Goal: Contribute content

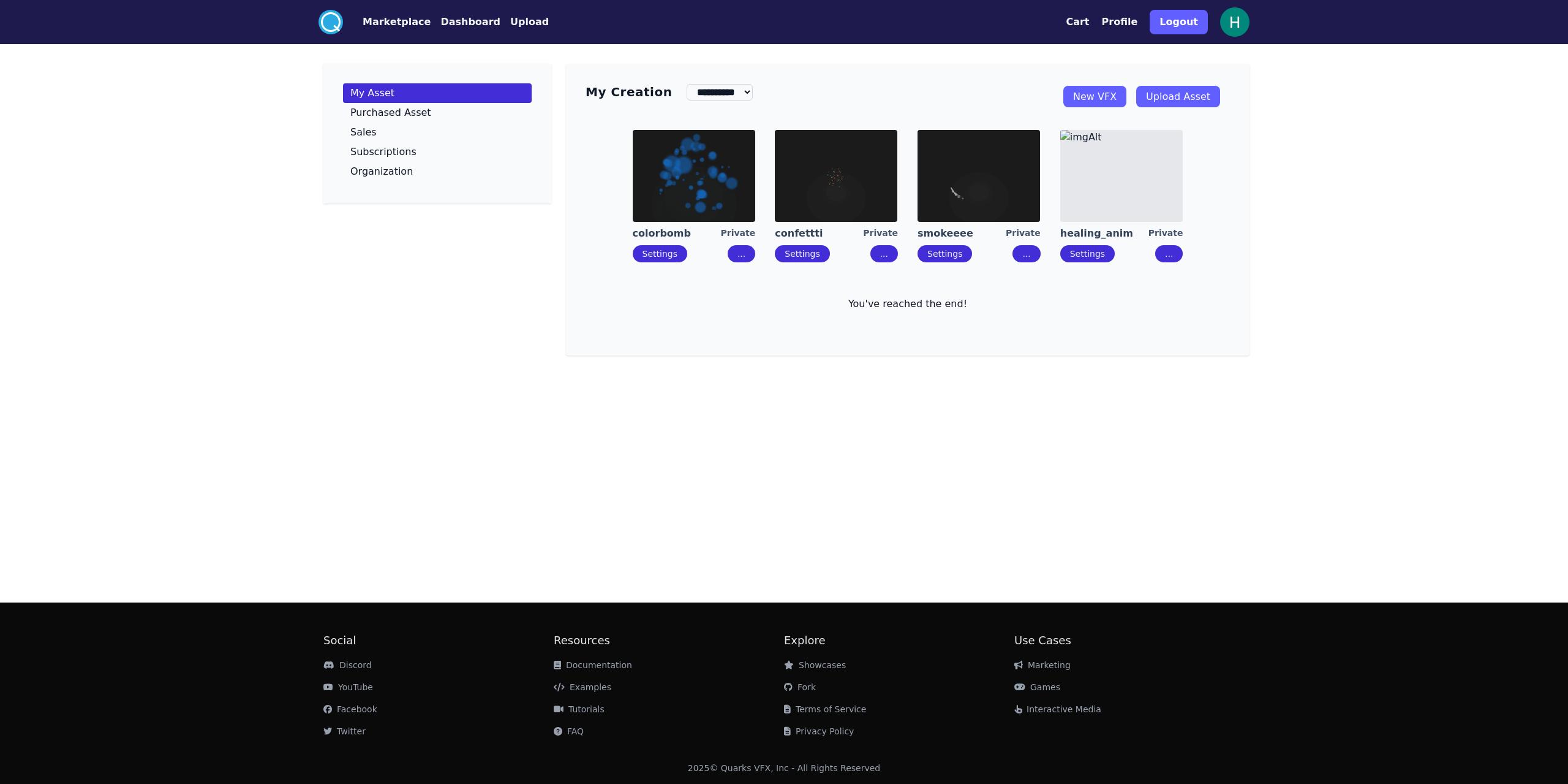
click at [426, 93] on link "Upload Asset" at bounding box center [1178, 96] width 84 height 21
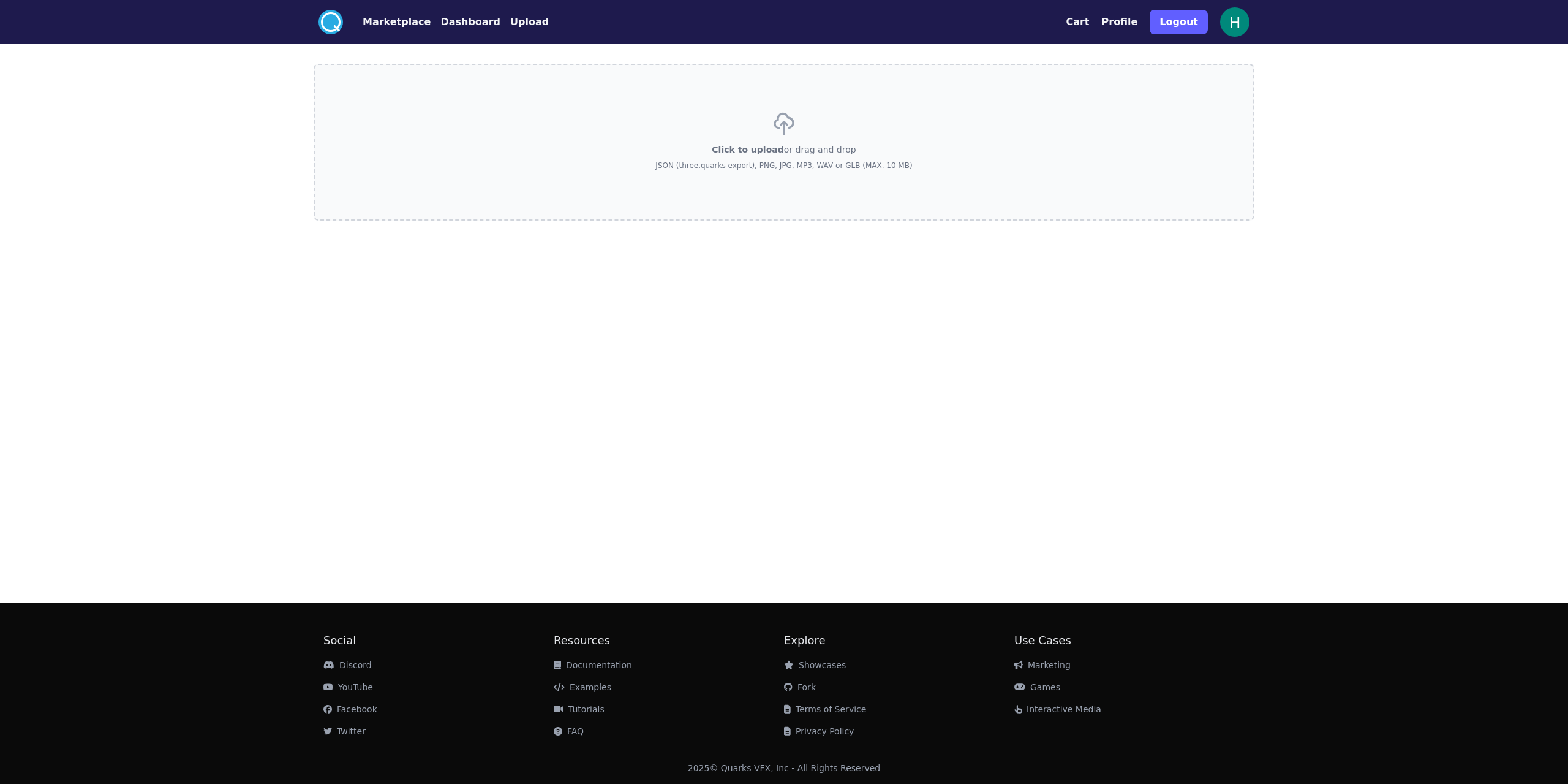
click at [426, 163] on label "Click to upload or drag and drop JSON (three.quarks export), PNG, JPG, MP3, WAV…" at bounding box center [784, 142] width 941 height 157
click at [0, 0] on input "Click to upload or drag and drop JSON (three.quarks export), PNG, JPG, MP3, WAV…" at bounding box center [0, 0] width 0 height 0
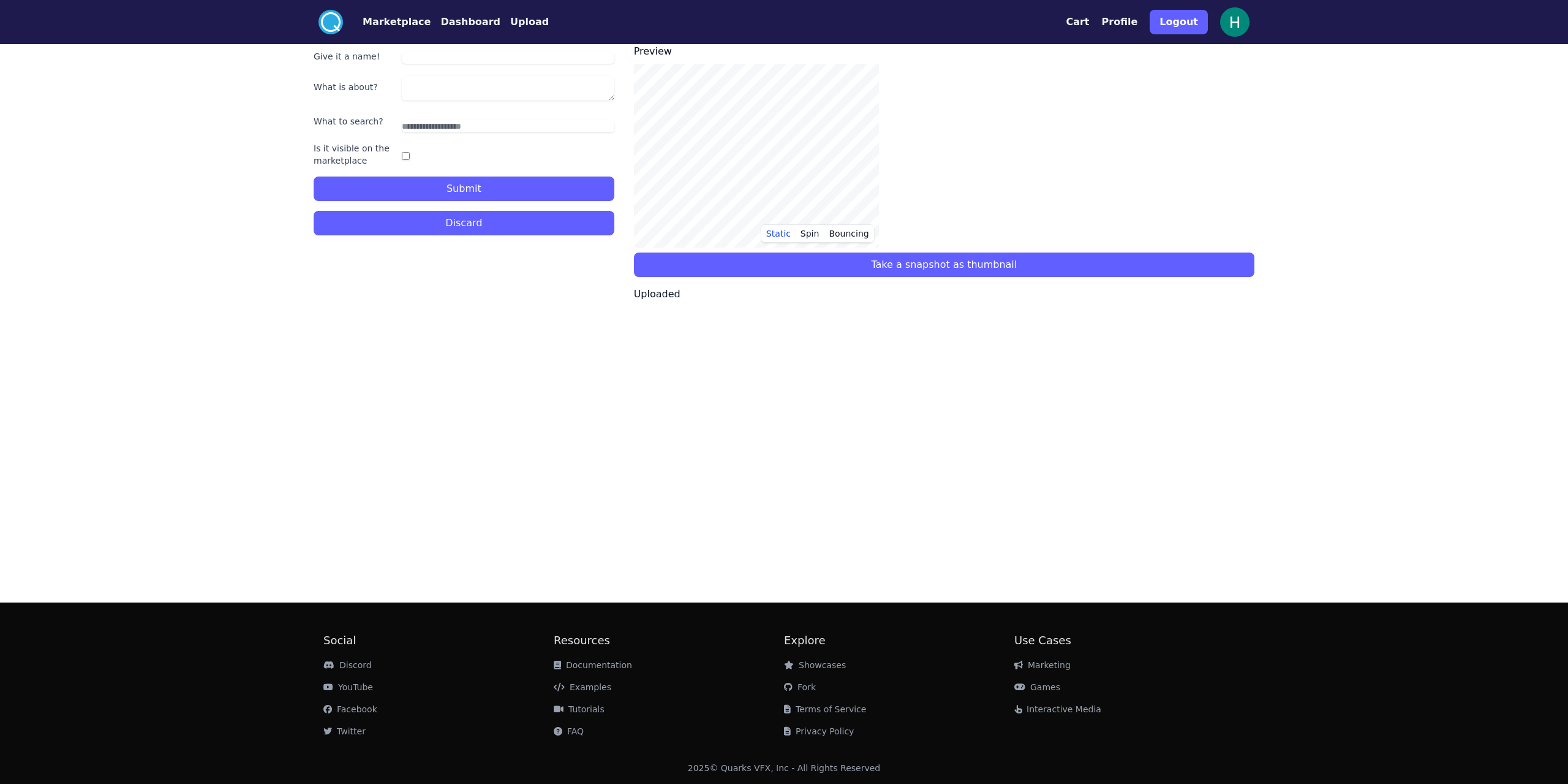
click at [426, 60] on input "Give it a name!" at bounding box center [508, 57] width 213 height 13
type input "****"
type textarea "**********"
type input "***"
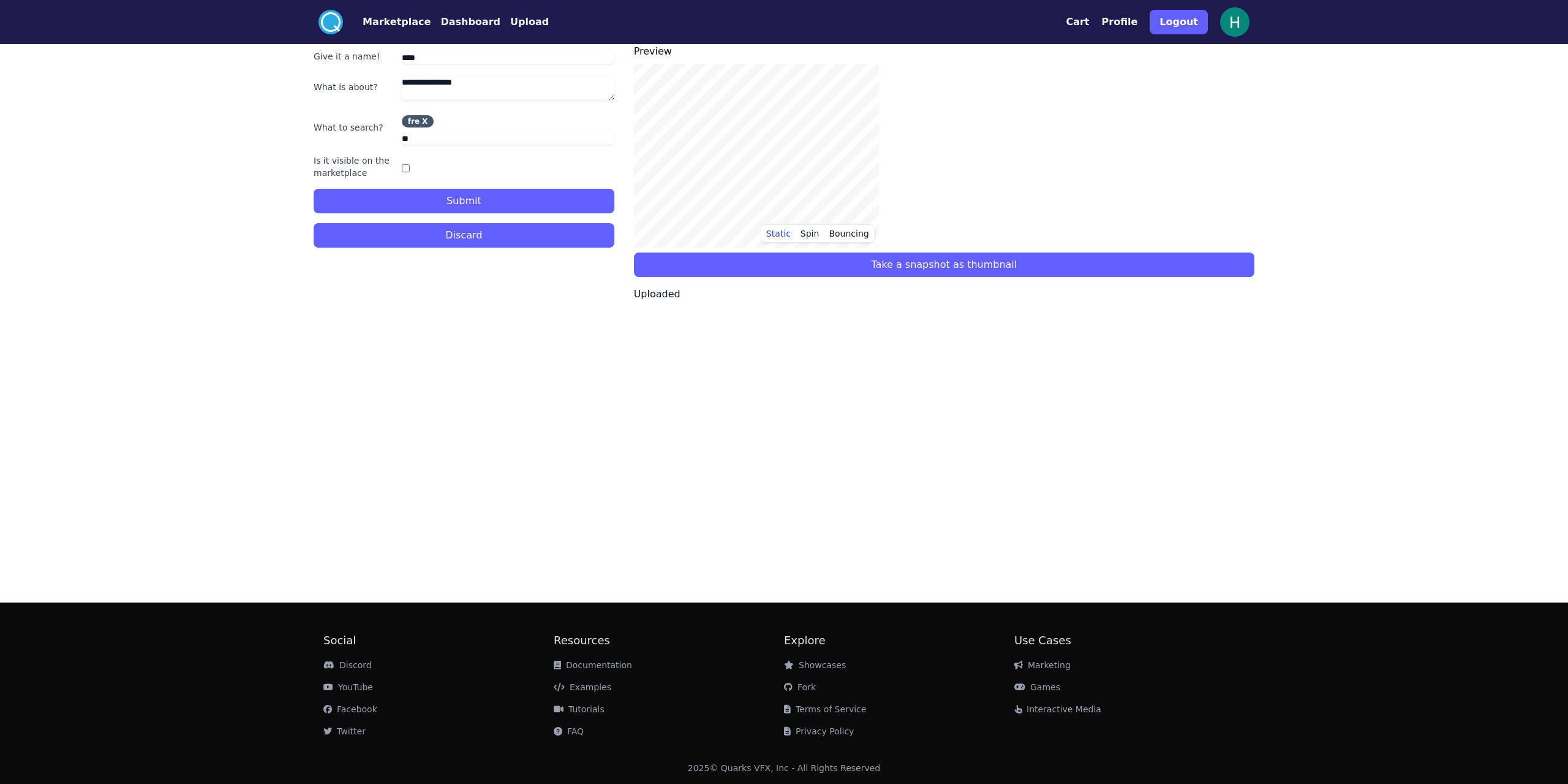
type input "***"
type input "*"
type input "**"
type input "*"
click at [426, 193] on button "Submit" at bounding box center [464, 200] width 301 height 24
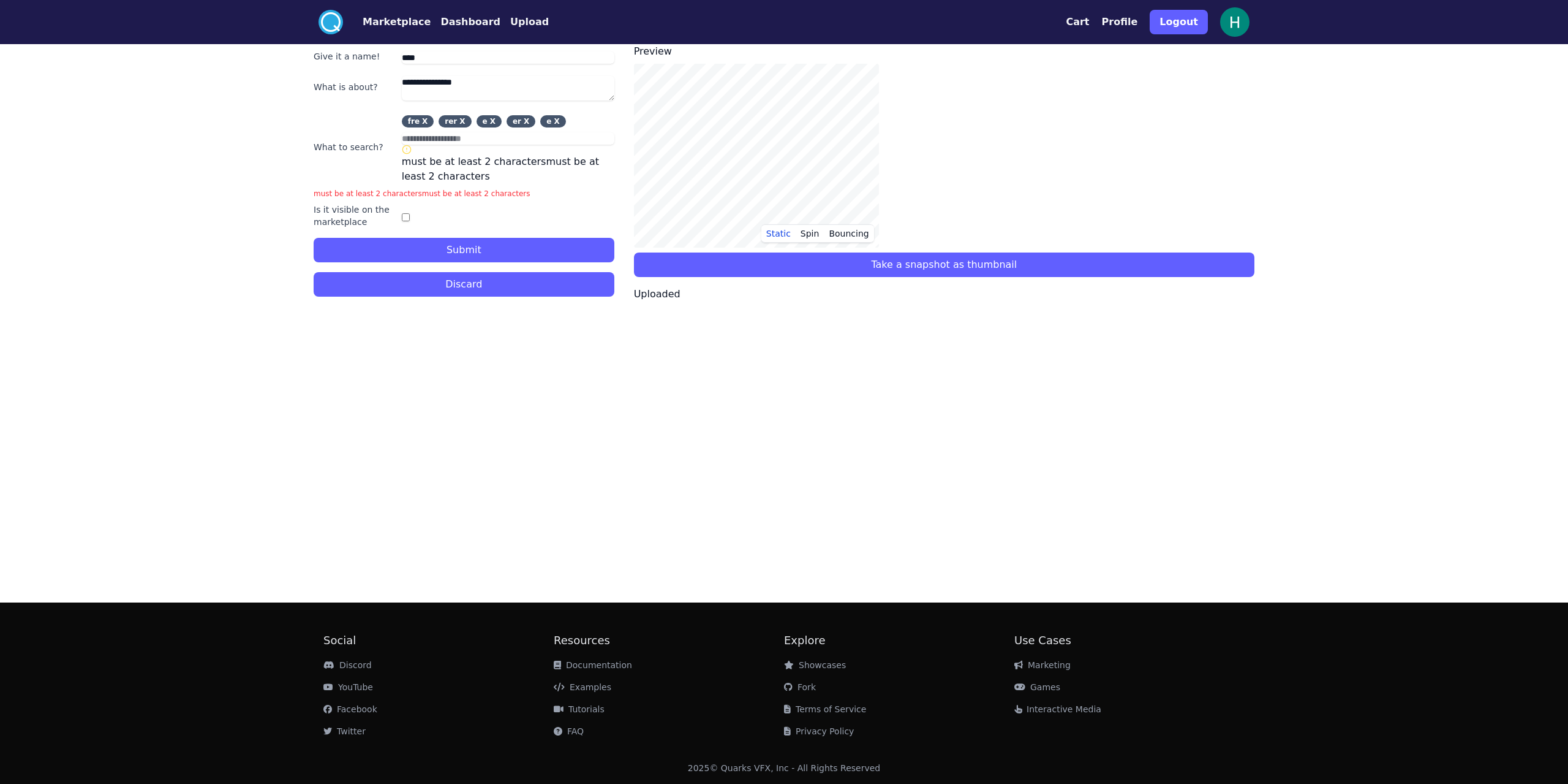
click at [426, 265] on button "Take a snapshot as thumbnail" at bounding box center [944, 264] width 620 height 24
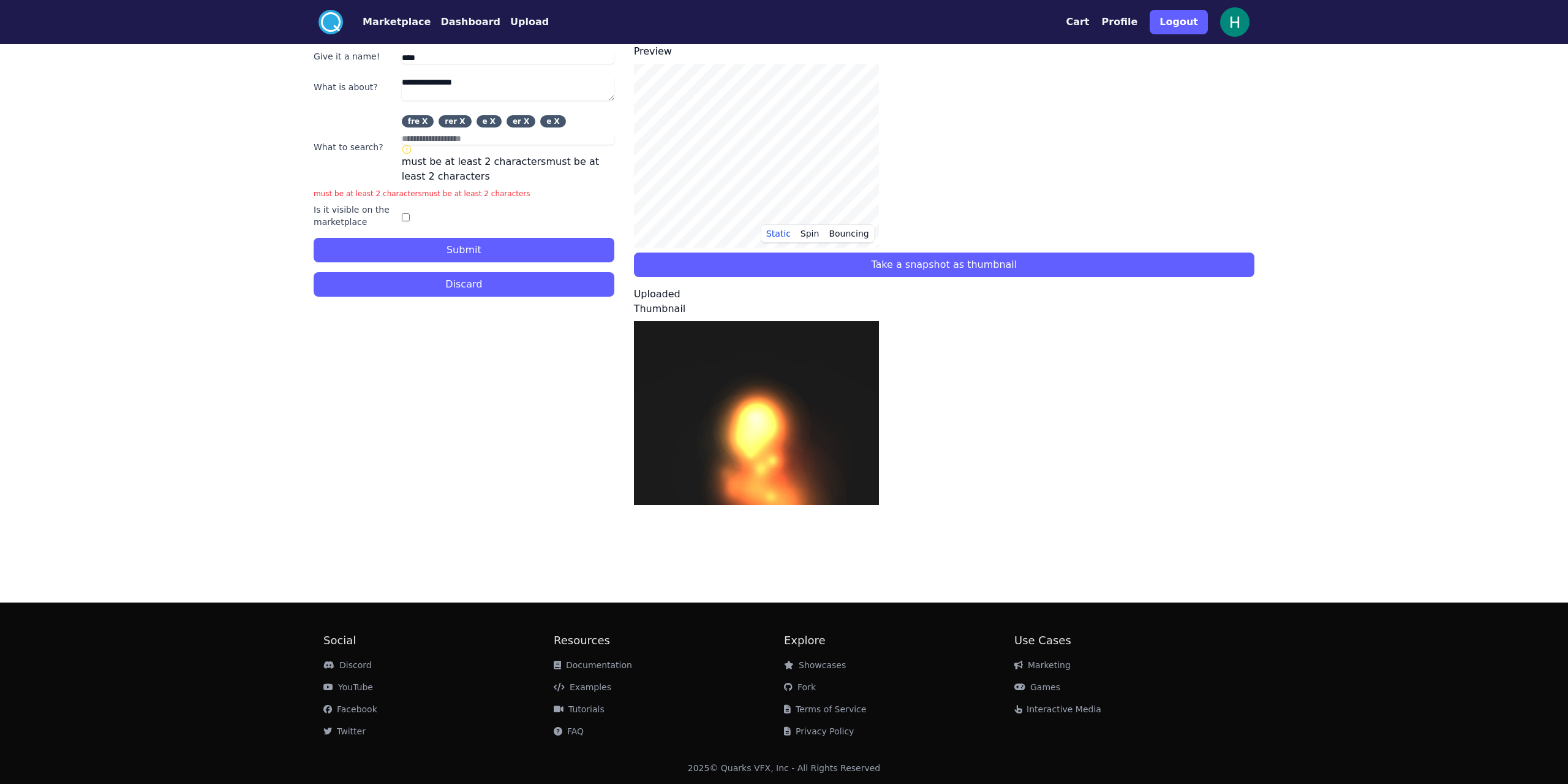
click at [426, 141] on input "text" at bounding box center [508, 138] width 213 height 13
drag, startPoint x: 369, startPoint y: 194, endPoint x: 379, endPoint y: 188, distance: 11.7
click at [369, 193] on div "must be at least 2 characters must be at least 2 characters" at bounding box center [464, 193] width 301 height 10
click at [426, 119] on div "X" at bounding box center [556, 121] width 5 height 7
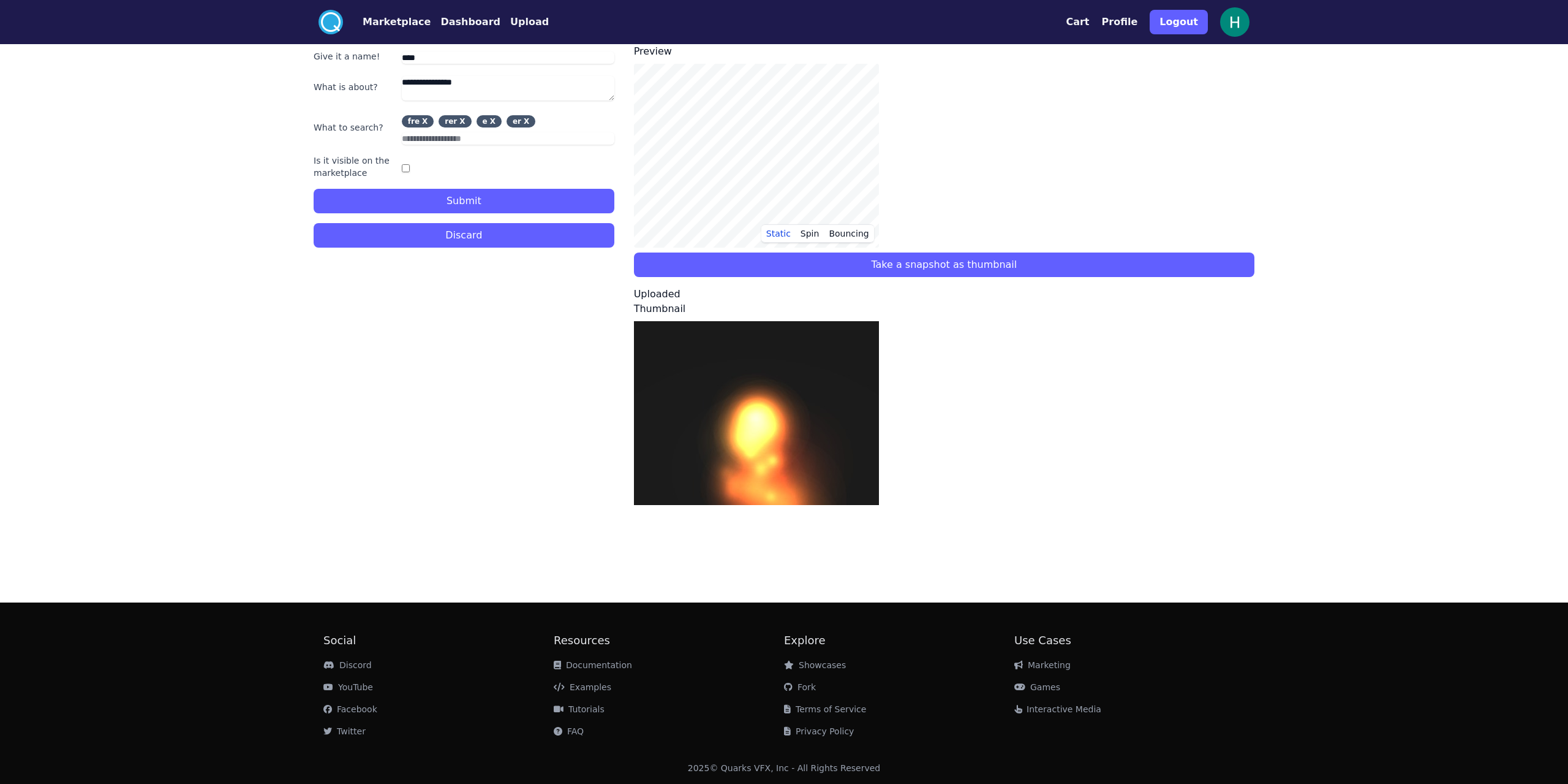
click at [426, 118] on div "X" at bounding box center [492, 121] width 5 height 7
click at [426, 119] on div "X" at bounding box center [492, 121] width 5 height 7
click at [426, 130] on div "fre X rer X e X er X" at bounding box center [508, 130] width 213 height 29
click at [426, 121] on div "X" at bounding box center [492, 121] width 5 height 7
click at [426, 133] on input "text" at bounding box center [508, 138] width 213 height 13
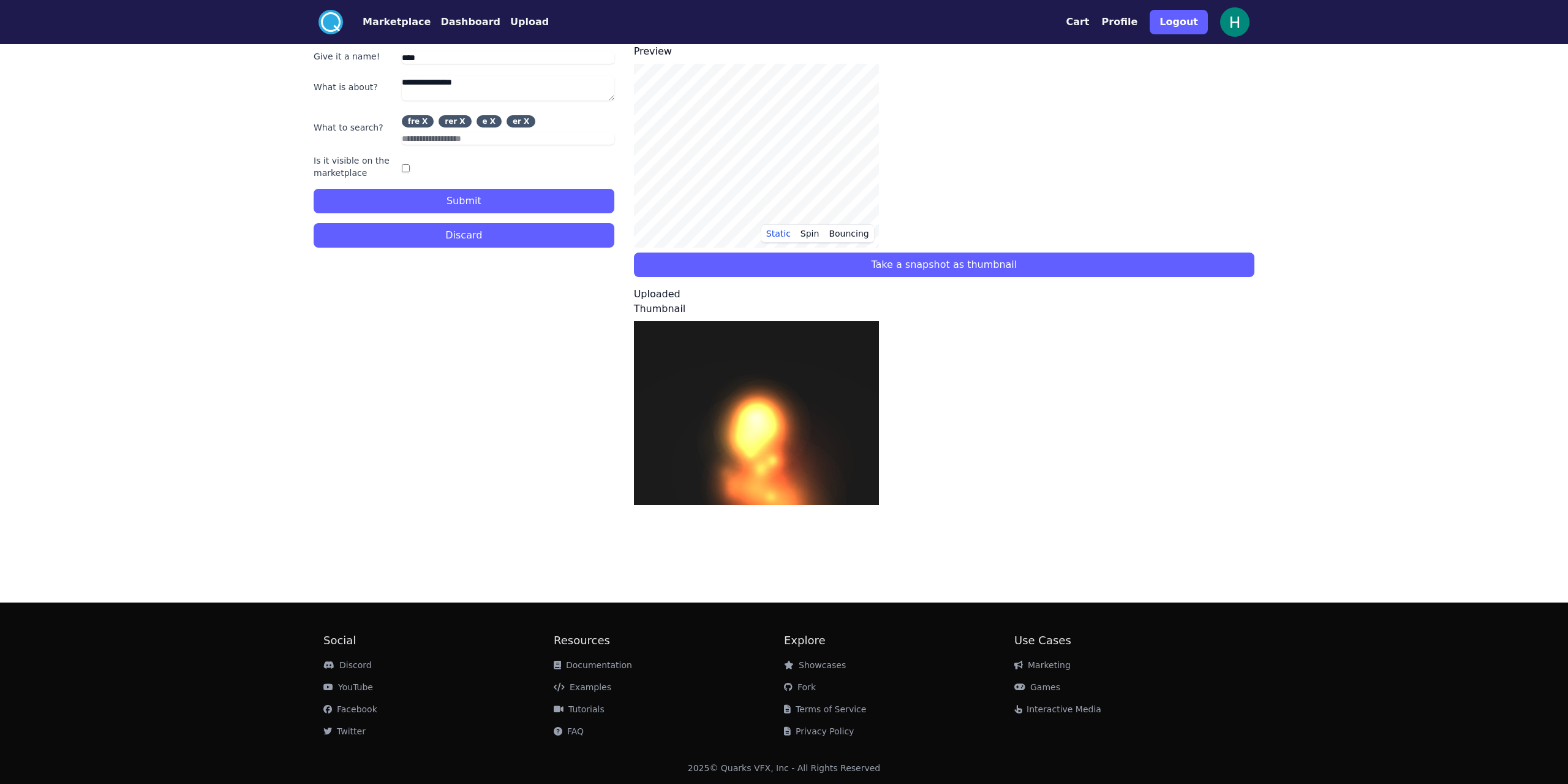
click at [426, 121] on div "X" at bounding box center [492, 121] width 5 height 7
click at [426, 119] on div "er X" at bounding box center [520, 121] width 29 height 13
click at [426, 119] on div "X" at bounding box center [526, 121] width 5 height 7
click at [426, 120] on div "fre X rer X e X er X" at bounding box center [508, 121] width 213 height 13
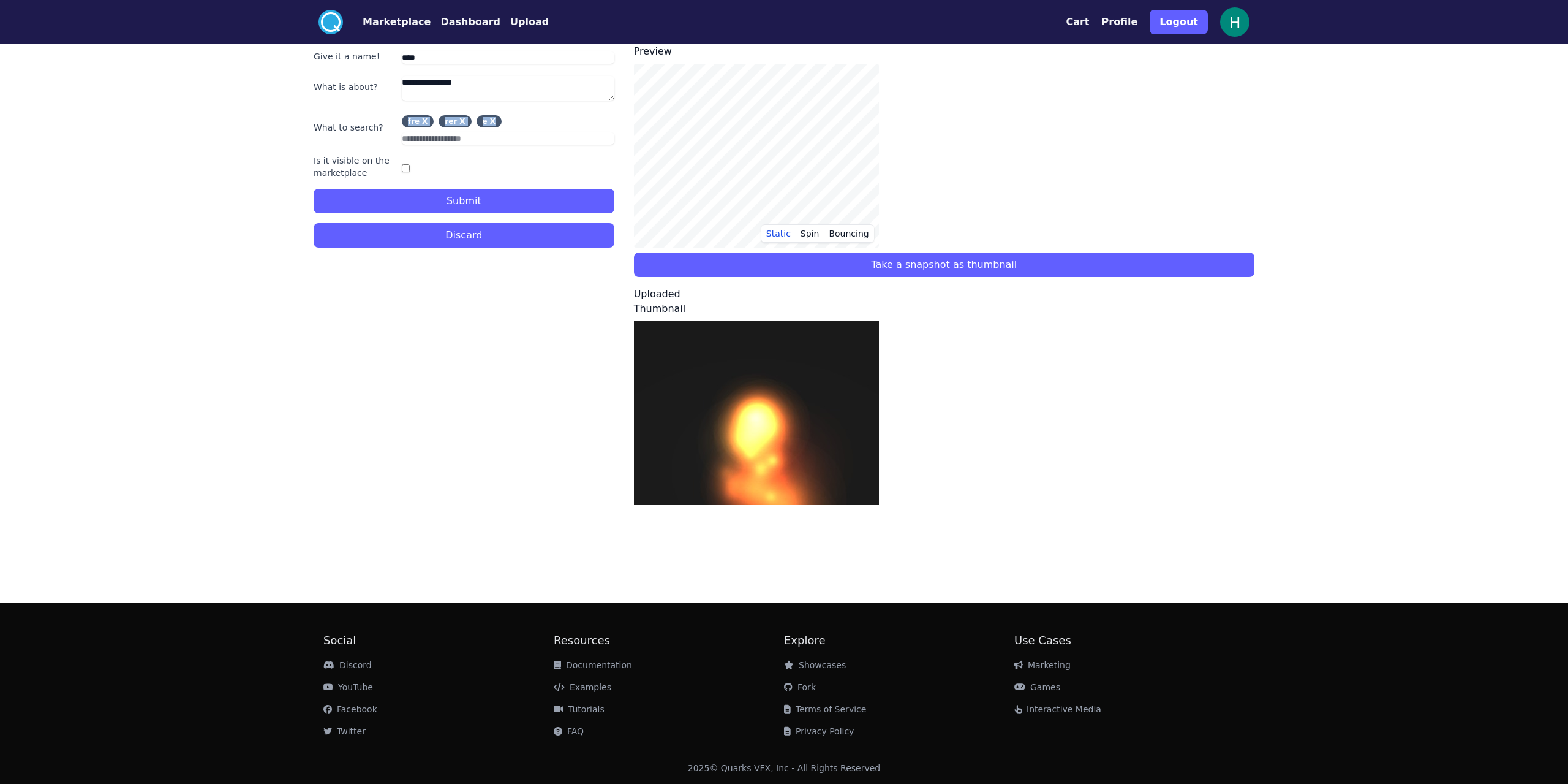
click at [426, 121] on div "e X" at bounding box center [489, 121] width 25 height 13
click at [426, 121] on div "X" at bounding box center [492, 121] width 5 height 7
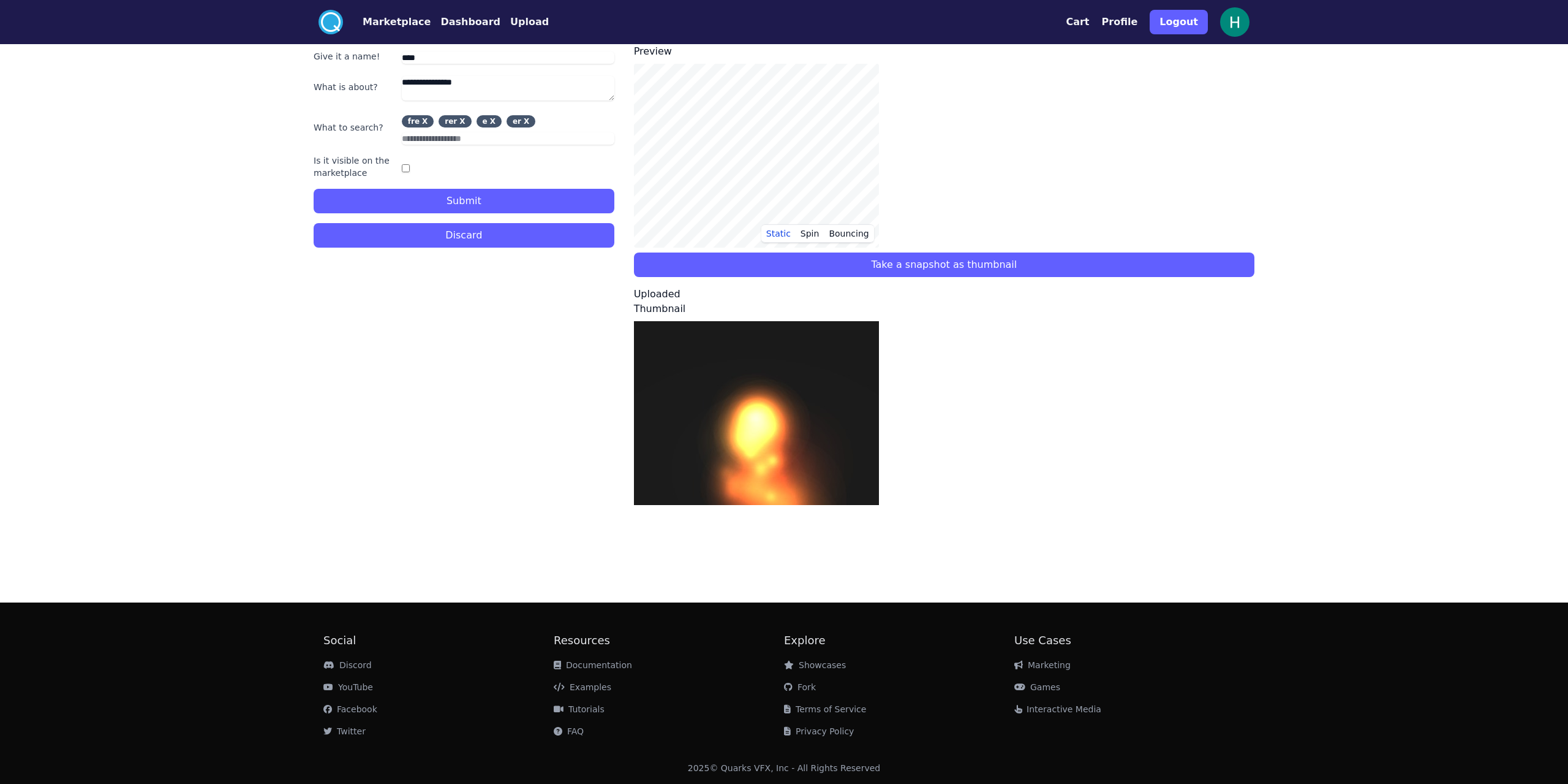
click at [426, 133] on input "text" at bounding box center [508, 138] width 213 height 13
click at [426, 126] on div "er X" at bounding box center [520, 121] width 29 height 13
click at [426, 125] on div "X" at bounding box center [526, 121] width 5 height 7
drag, startPoint x: 514, startPoint y: 122, endPoint x: 494, endPoint y: 120, distance: 20.1
click at [426, 122] on div "fre X rer X e X" at bounding box center [508, 121] width 213 height 13
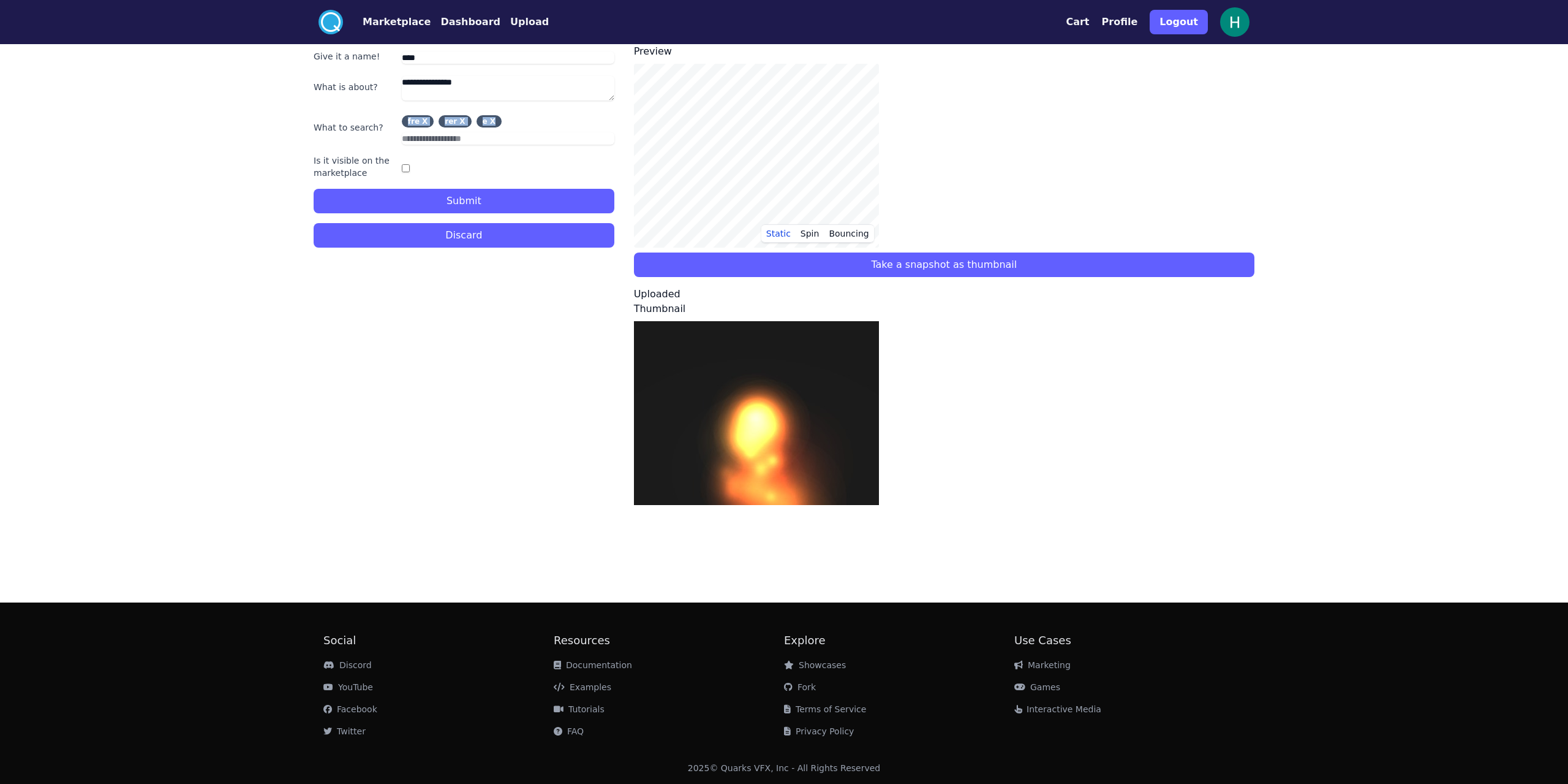
click at [426, 119] on div "X" at bounding box center [492, 121] width 5 height 7
drag, startPoint x: 468, startPoint y: 119, endPoint x: 457, endPoint y: 119, distance: 11.0
click at [426, 119] on div "fre X rer X e X er X" at bounding box center [508, 121] width 213 height 13
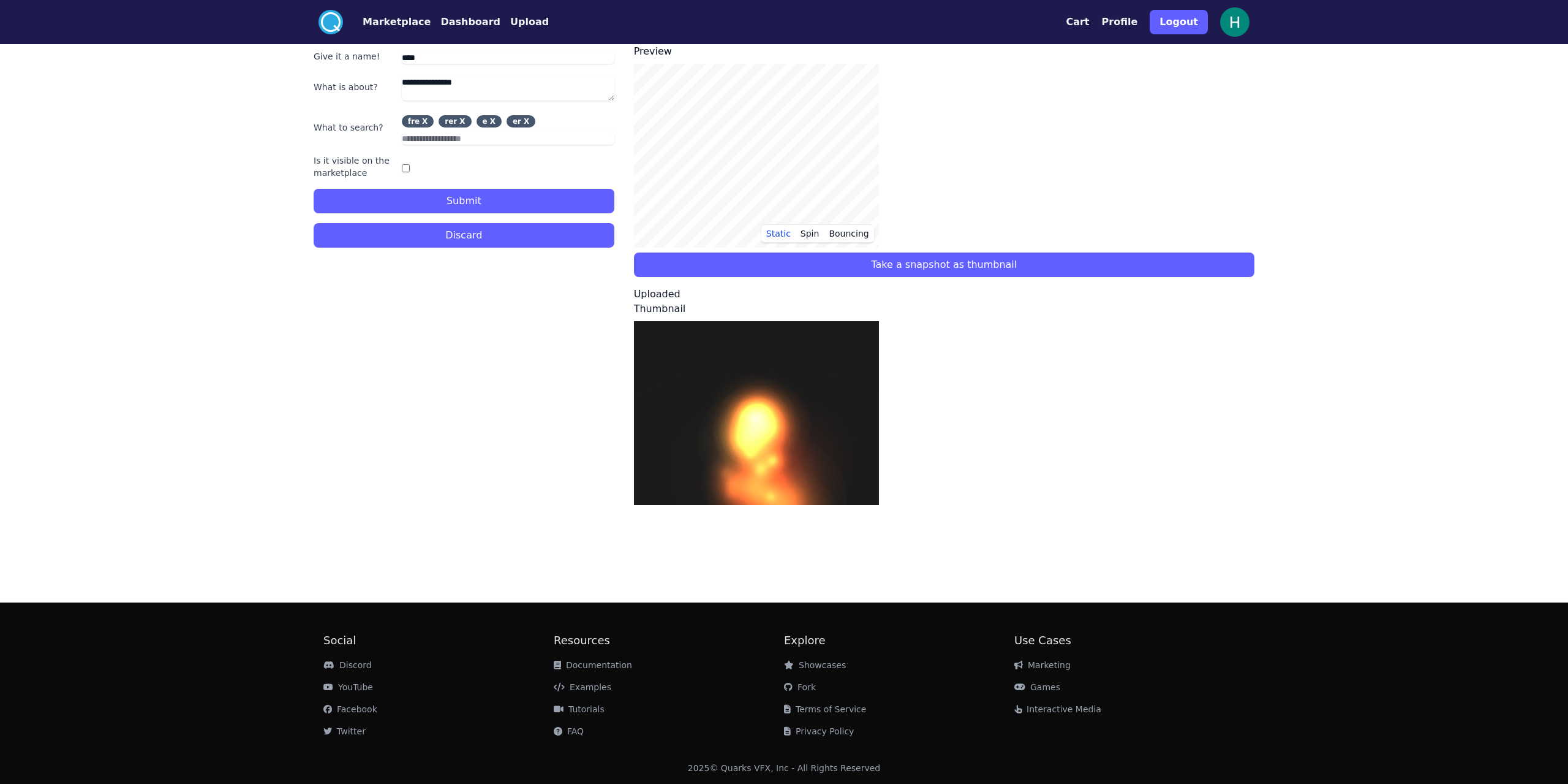
click at [426, 119] on div "X" at bounding box center [461, 121] width 5 height 7
click at [426, 119] on div "e X" at bounding box center [451, 121] width 25 height 13
click at [426, 117] on div "fre X e X er X" at bounding box center [508, 121] width 213 height 13
click at [426, 119] on div "fre X e X er X" at bounding box center [508, 121] width 213 height 13
click at [426, 119] on div "fre X" at bounding box center [418, 121] width 32 height 13
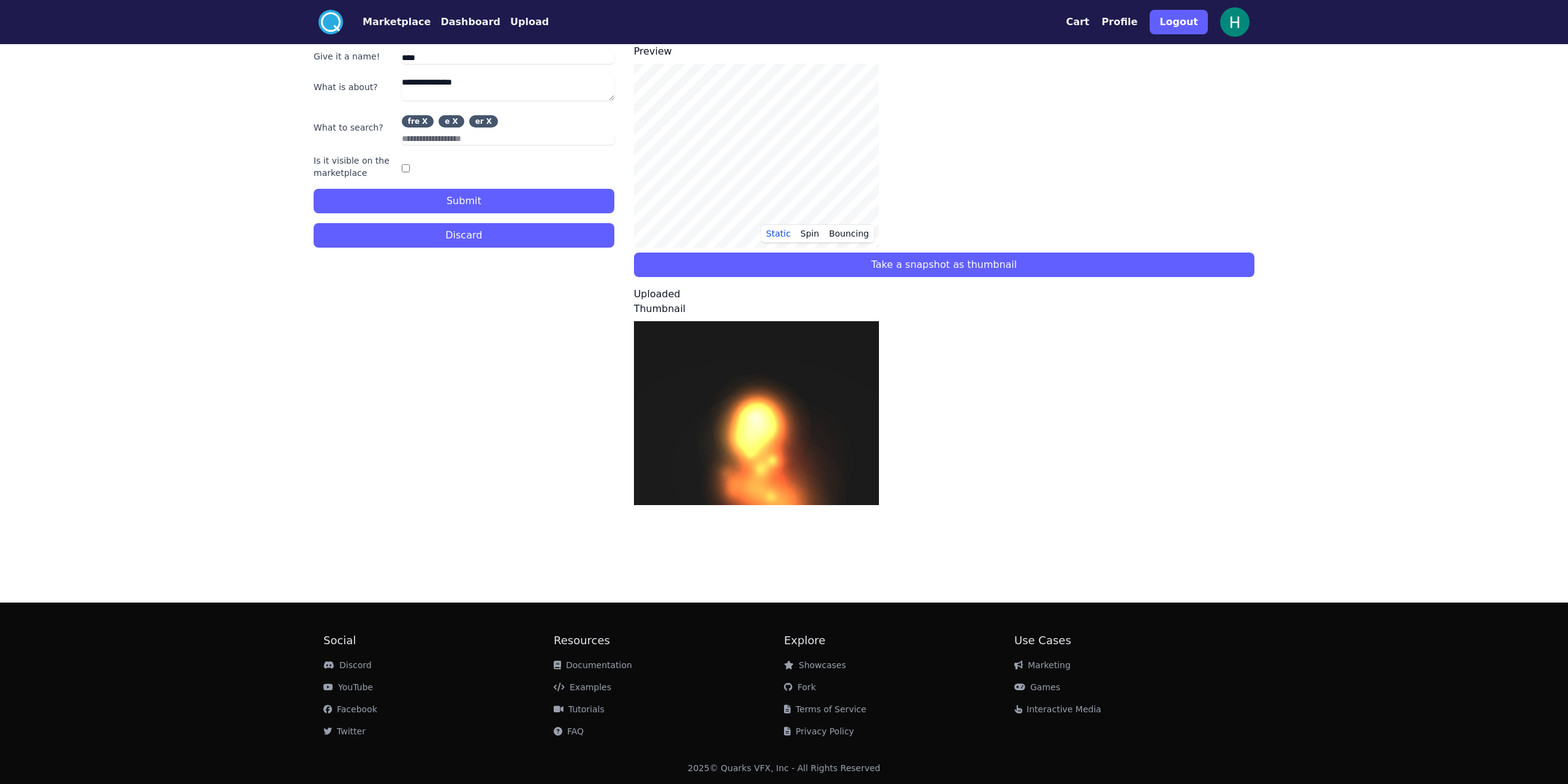
click at [422, 122] on div "X" at bounding box center [425, 121] width 5 height 7
click at [426, 122] on div "e X" at bounding box center [451, 121] width 25 height 13
click at [422, 122] on div "e X" at bounding box center [414, 121] width 25 height 13
click at [416, 120] on div "X" at bounding box center [417, 121] width 5 height 7
click at [419, 118] on div "X" at bounding box center [417, 121] width 5 height 7
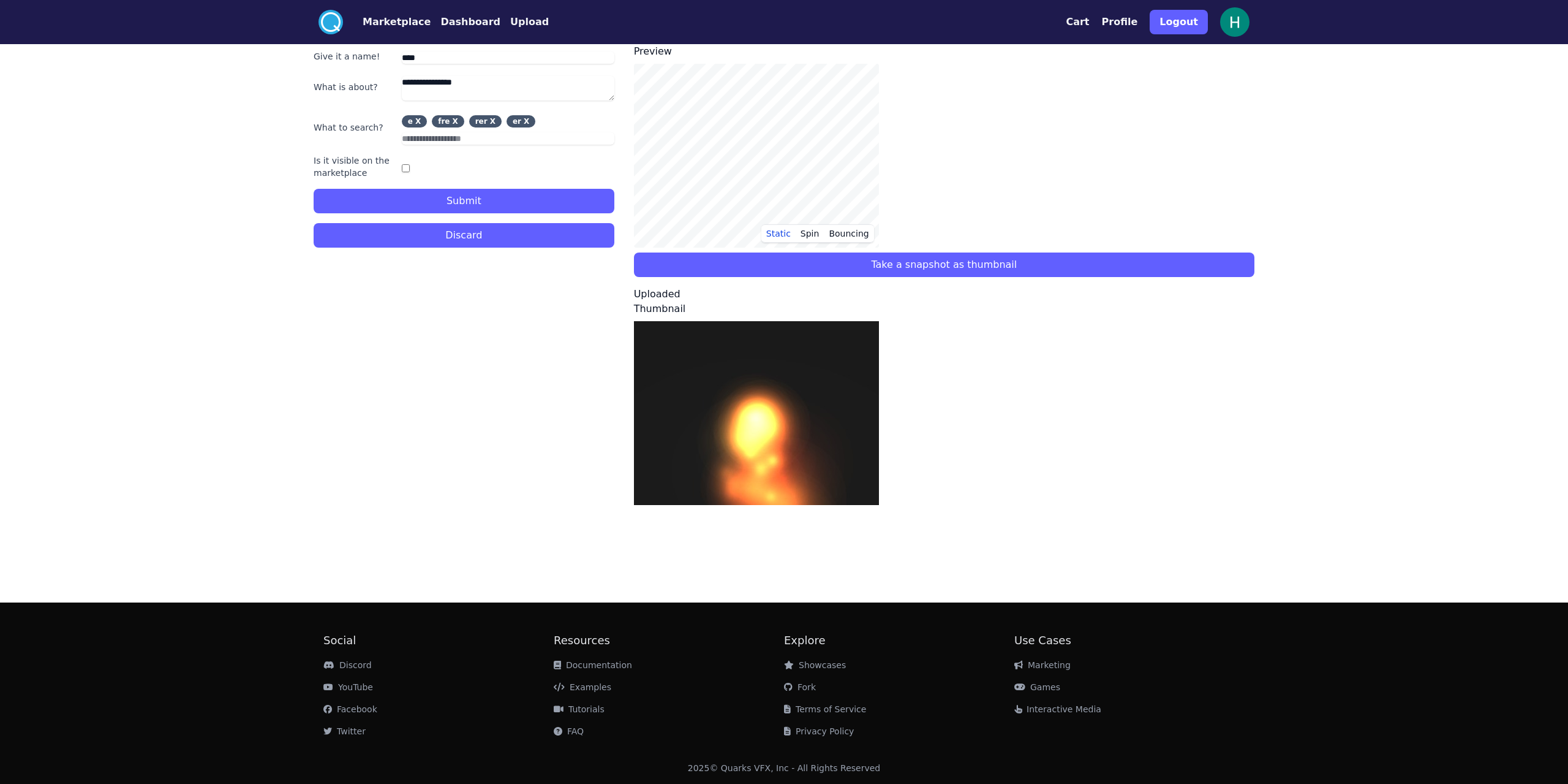
click at [426, 137] on input "text" at bounding box center [508, 138] width 213 height 13
click at [426, 232] on button "Discard" at bounding box center [464, 235] width 301 height 24
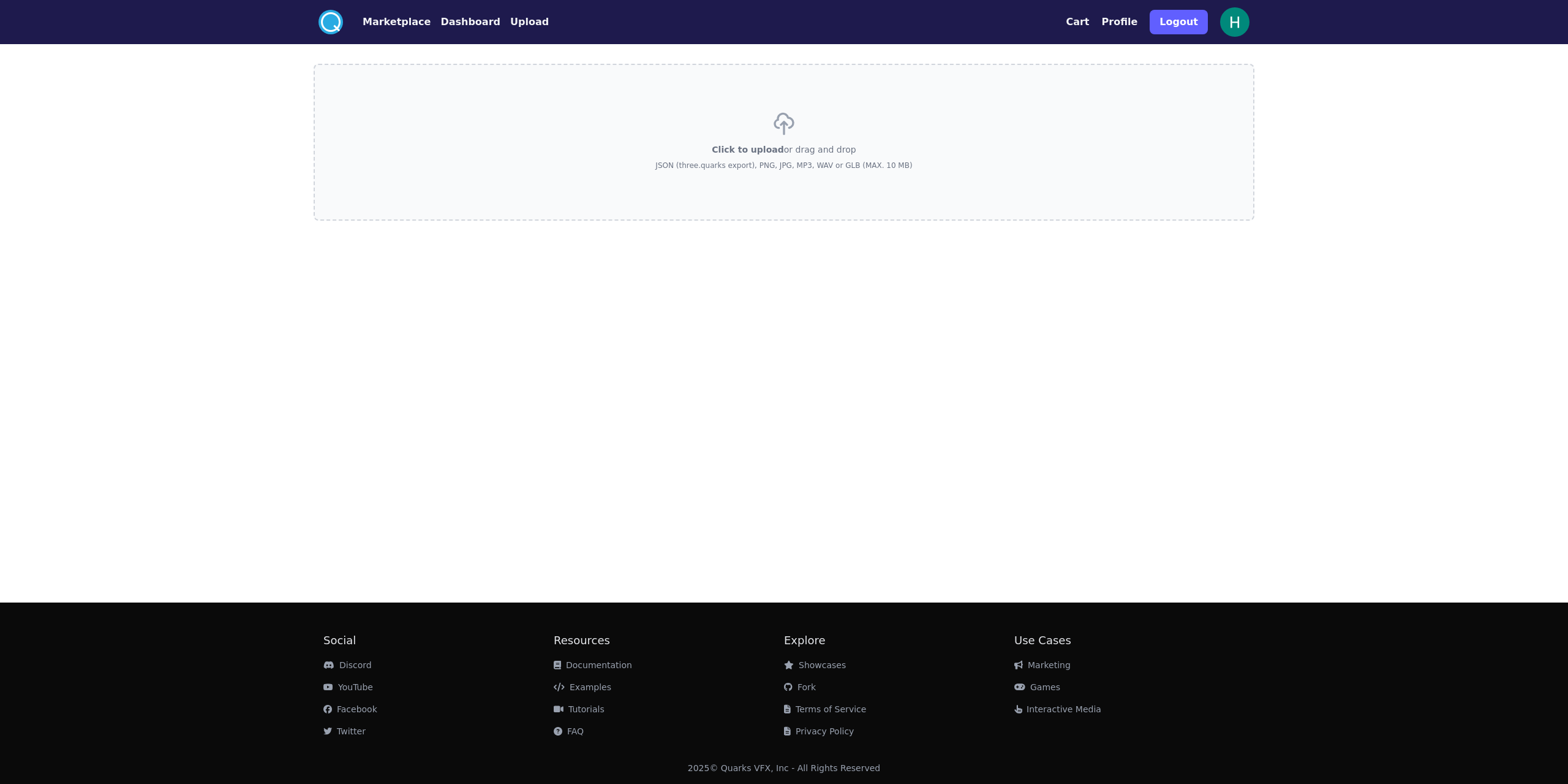
click at [426, 150] on label "Click to upload or drag and drop JSON (three.quarks export), PNG, JPG, MP3, WAV…" at bounding box center [784, 142] width 941 height 157
click at [0, 0] on input "Click to upload or drag and drop JSON (three.quarks export), PNG, JPG, MP3, WAV…" at bounding box center [0, 0] width 0 height 0
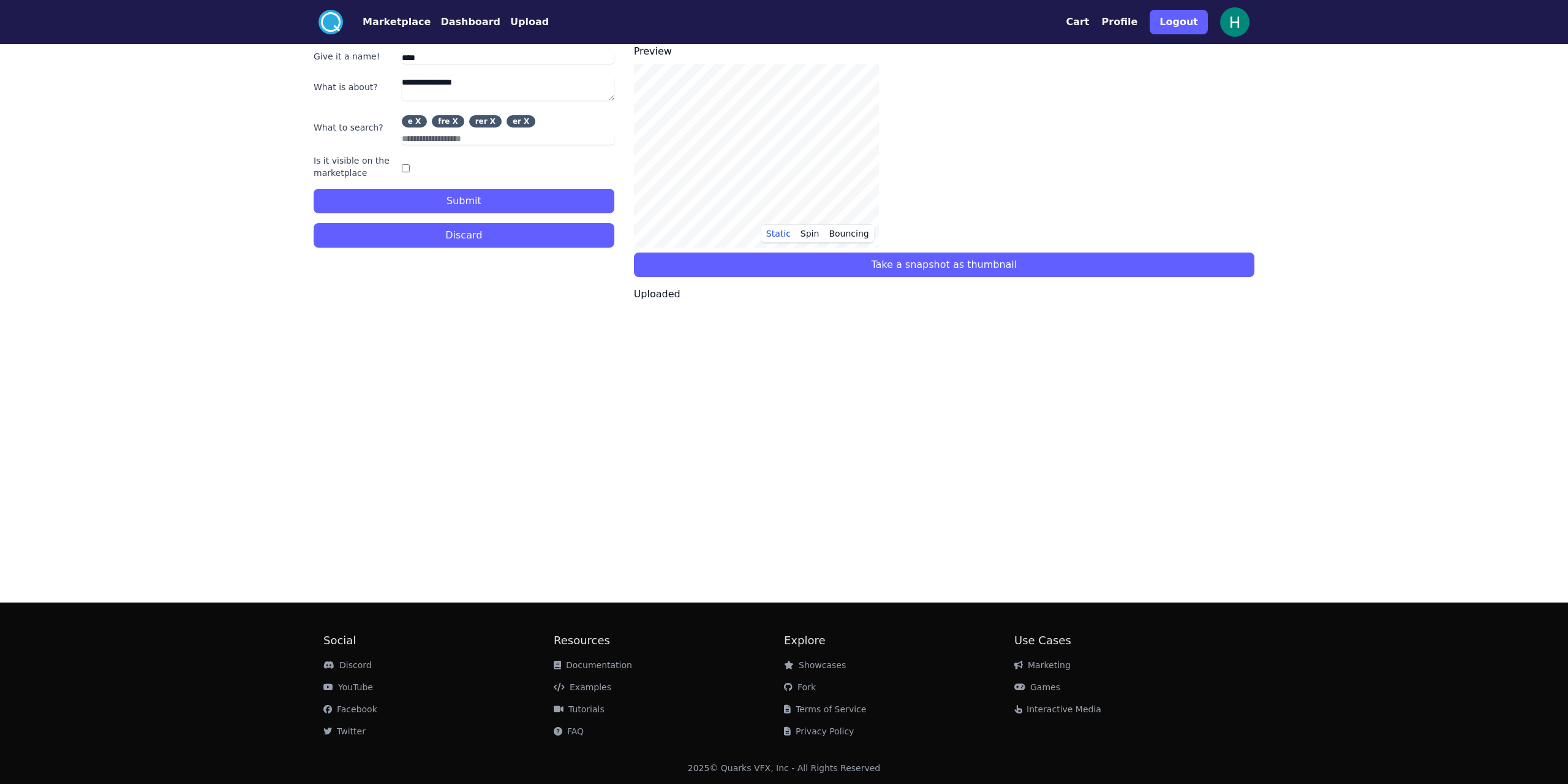
click at [426, 130] on div "e X fre X rer X er X" at bounding box center [508, 130] width 213 height 29
click at [419, 121] on div "X" at bounding box center [417, 121] width 5 height 7
click at [426, 265] on button "Take a snapshot as thumbnail" at bounding box center [944, 264] width 620 height 24
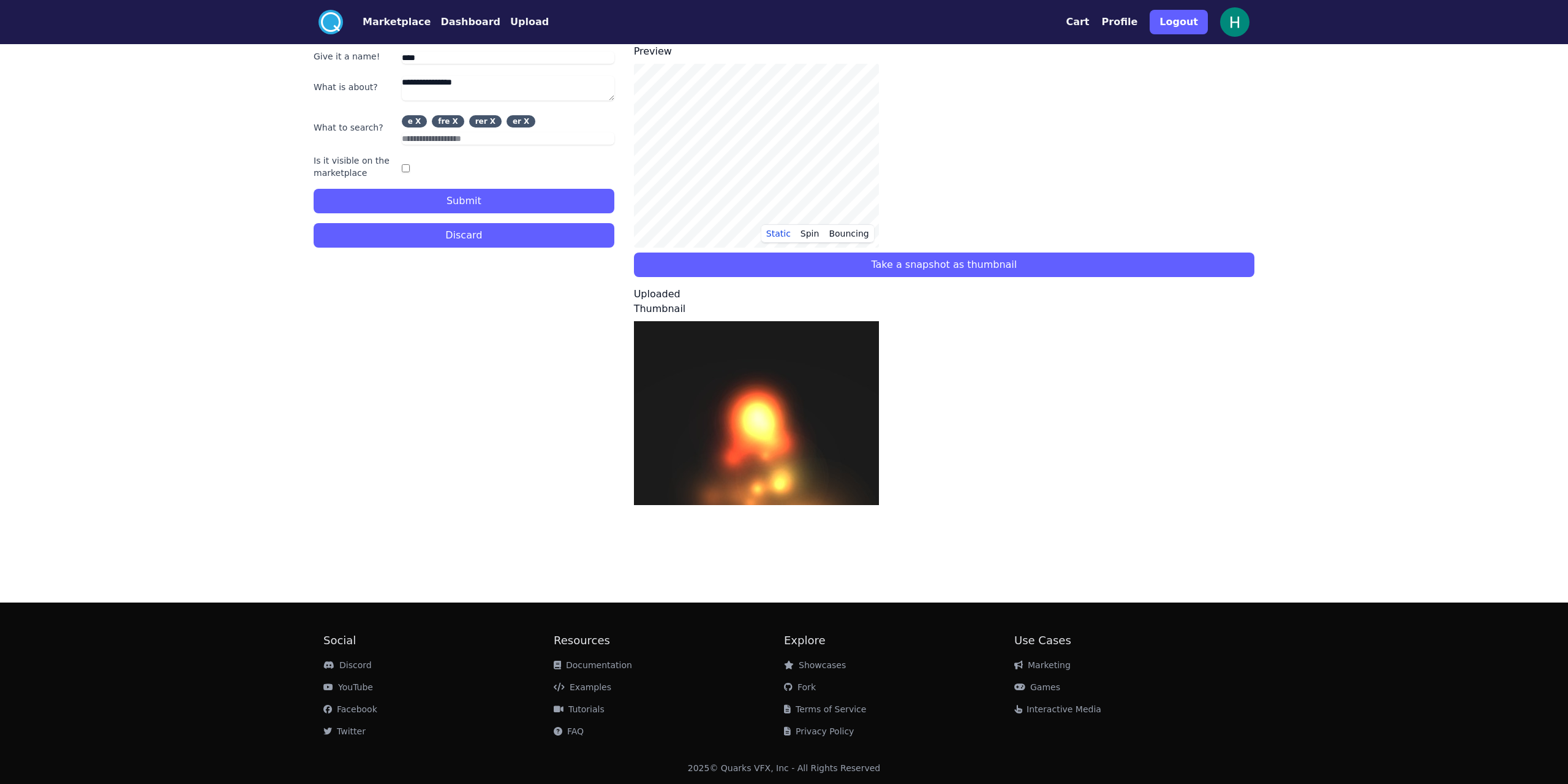
click at [426, 197] on button "Submit" at bounding box center [464, 200] width 301 height 24
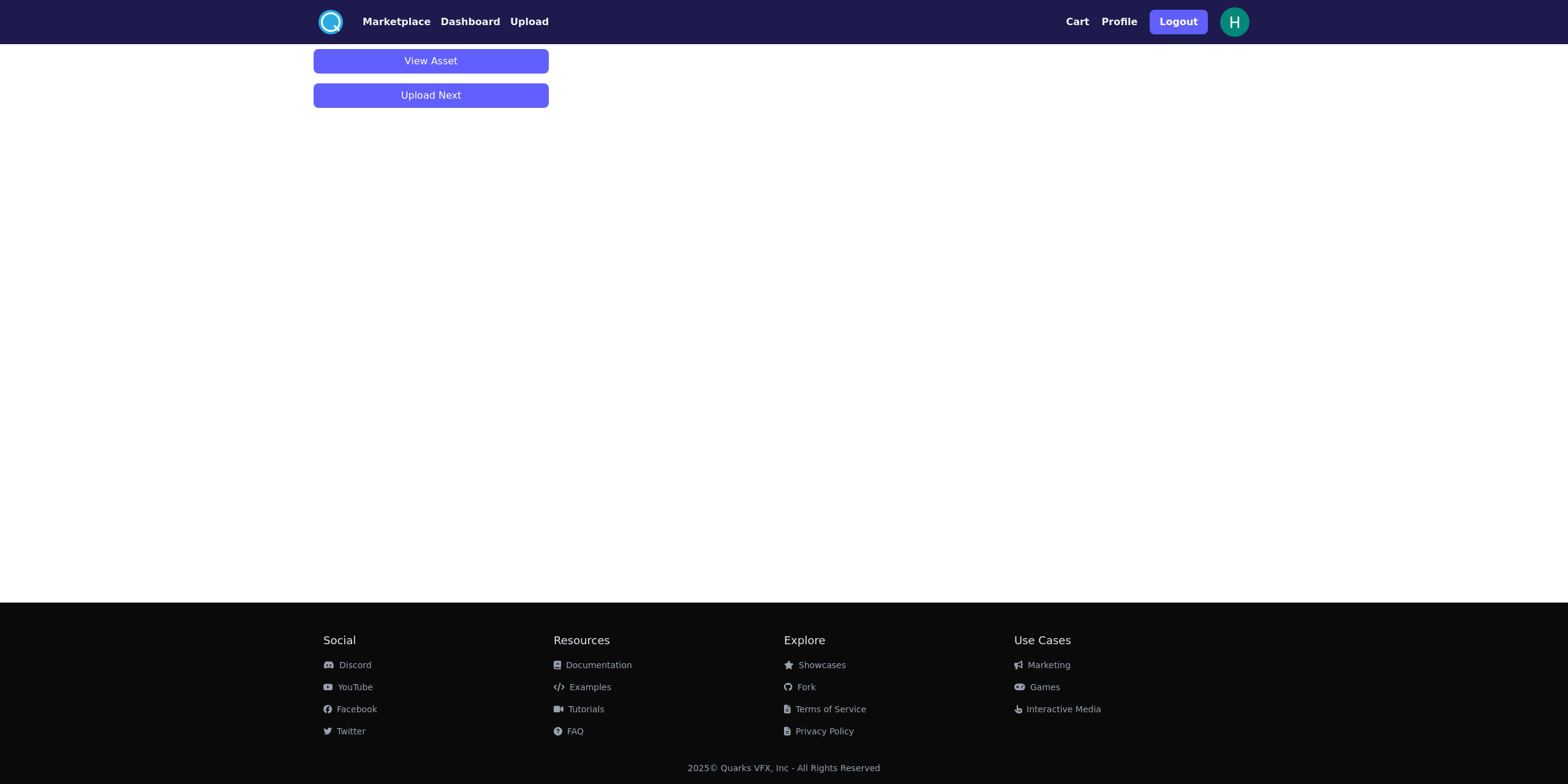
click at [426, 61] on button "View Asset" at bounding box center [431, 61] width 235 height 24
